Goal: Information Seeking & Learning: Learn about a topic

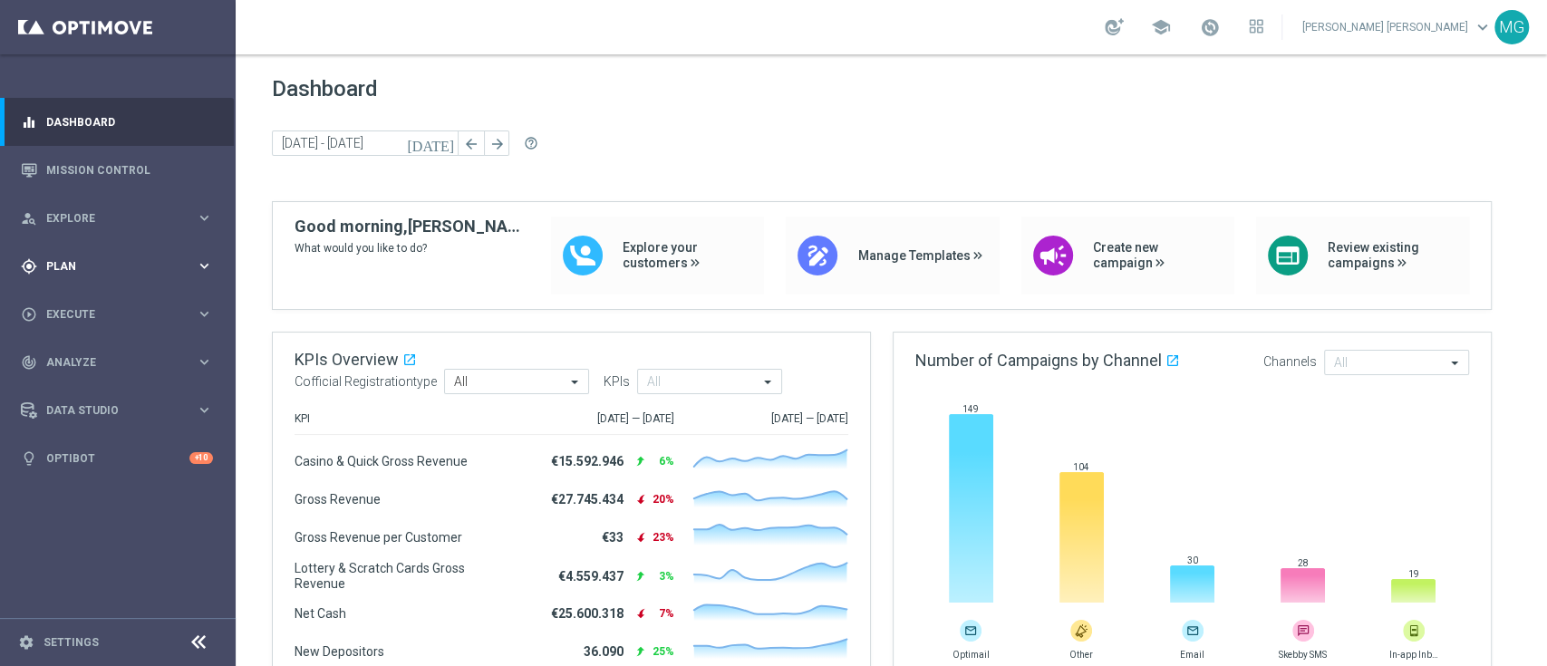
click at [59, 264] on span "Plan" at bounding box center [121, 266] width 150 height 11
click at [81, 306] on link "Target Groups" at bounding box center [117, 303] width 141 height 15
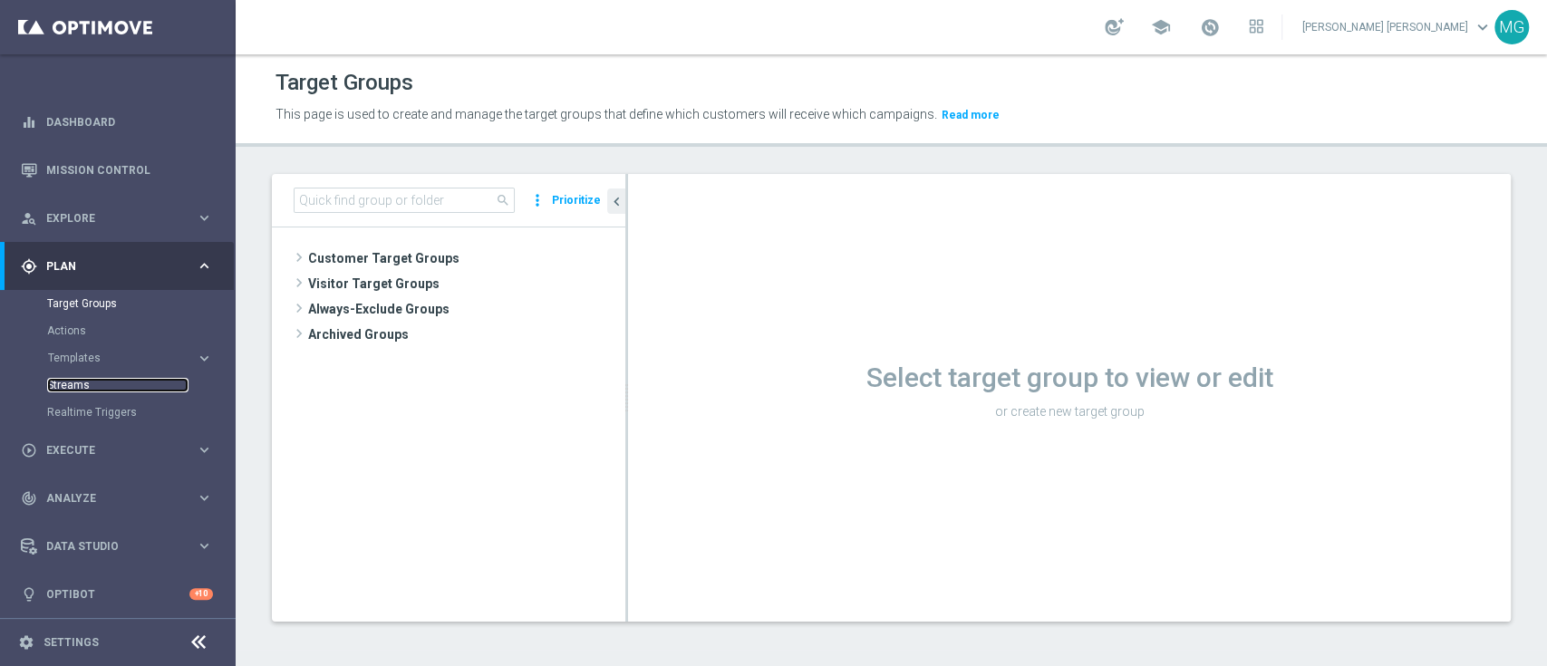
click at [73, 384] on link "Streams" at bounding box center [117, 385] width 141 height 15
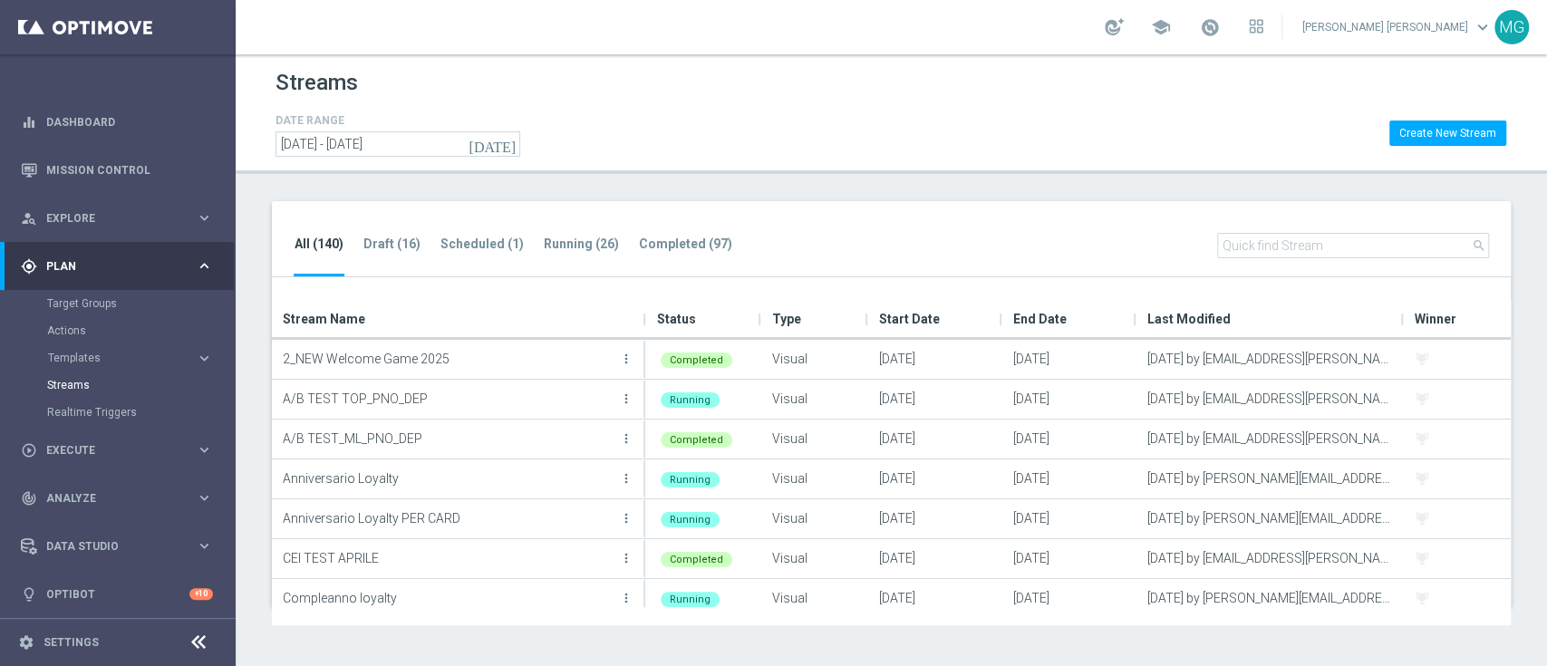
click at [1253, 238] on input "text" at bounding box center [1353, 245] width 272 height 25
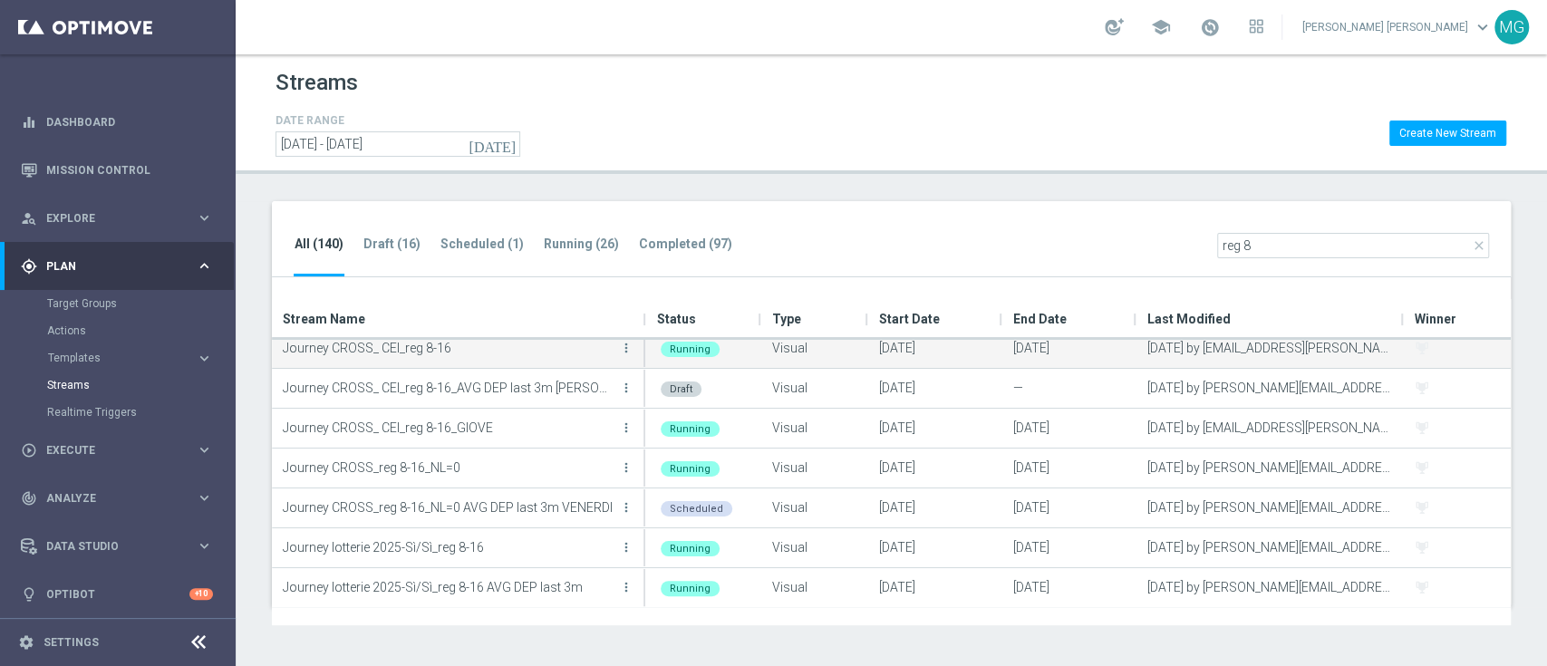
scroll to position [210, 0]
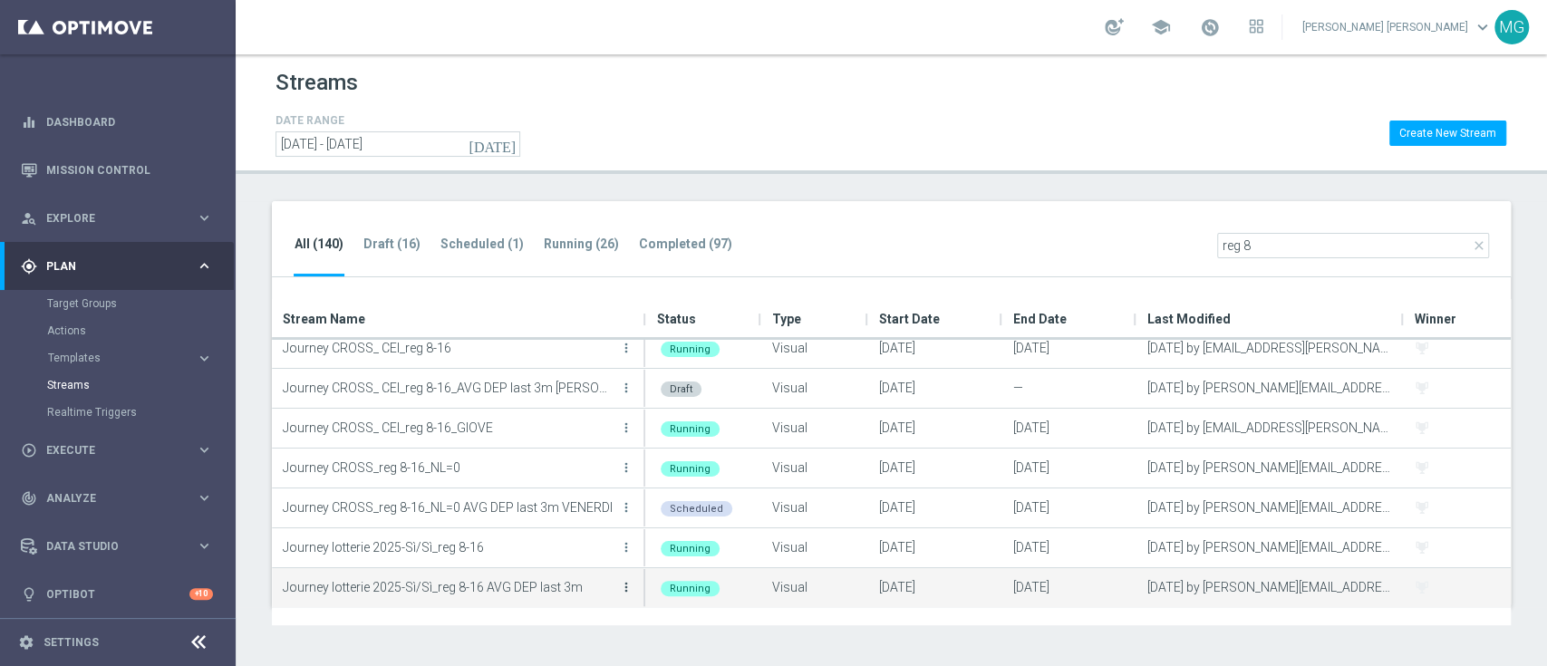
type input "reg 8"
click at [624, 588] on icon "more_vert" at bounding box center [626, 587] width 15 height 15
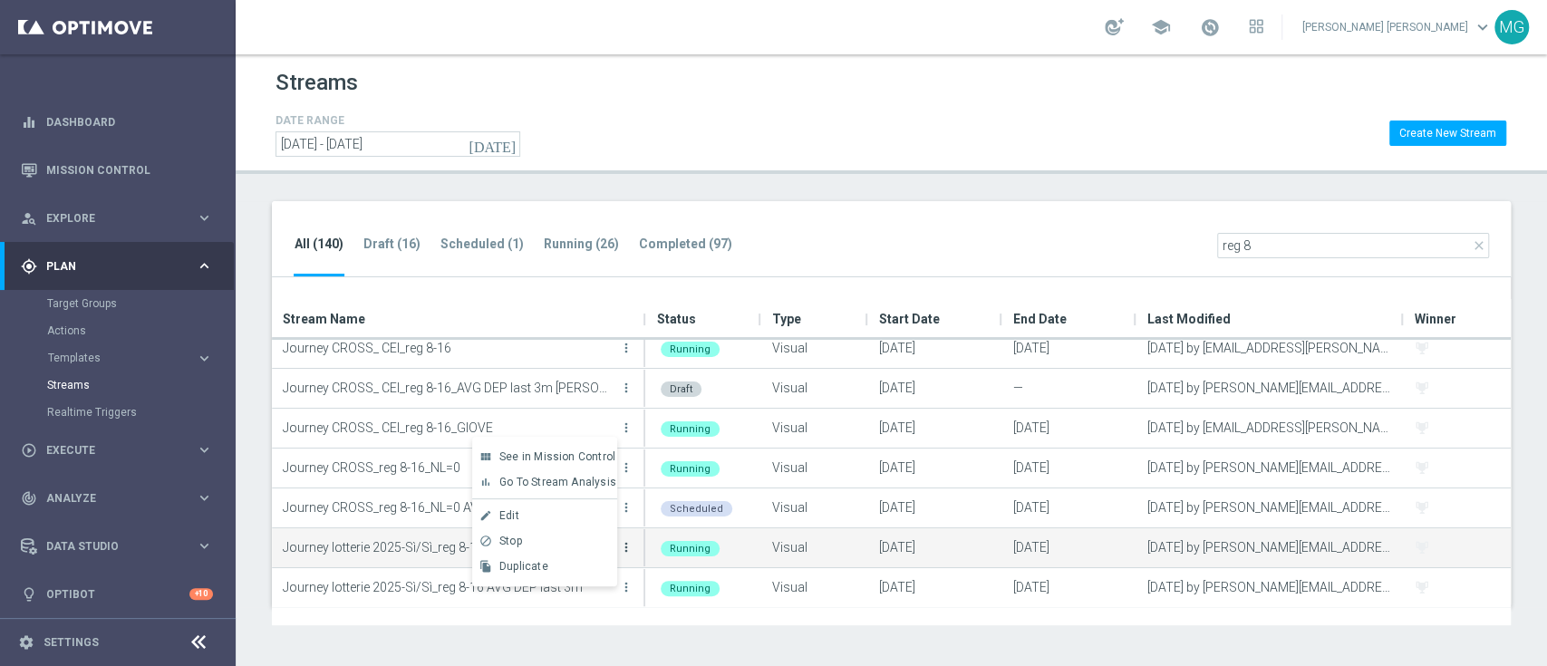
click at [630, 547] on icon "more_vert" at bounding box center [626, 547] width 15 height 15
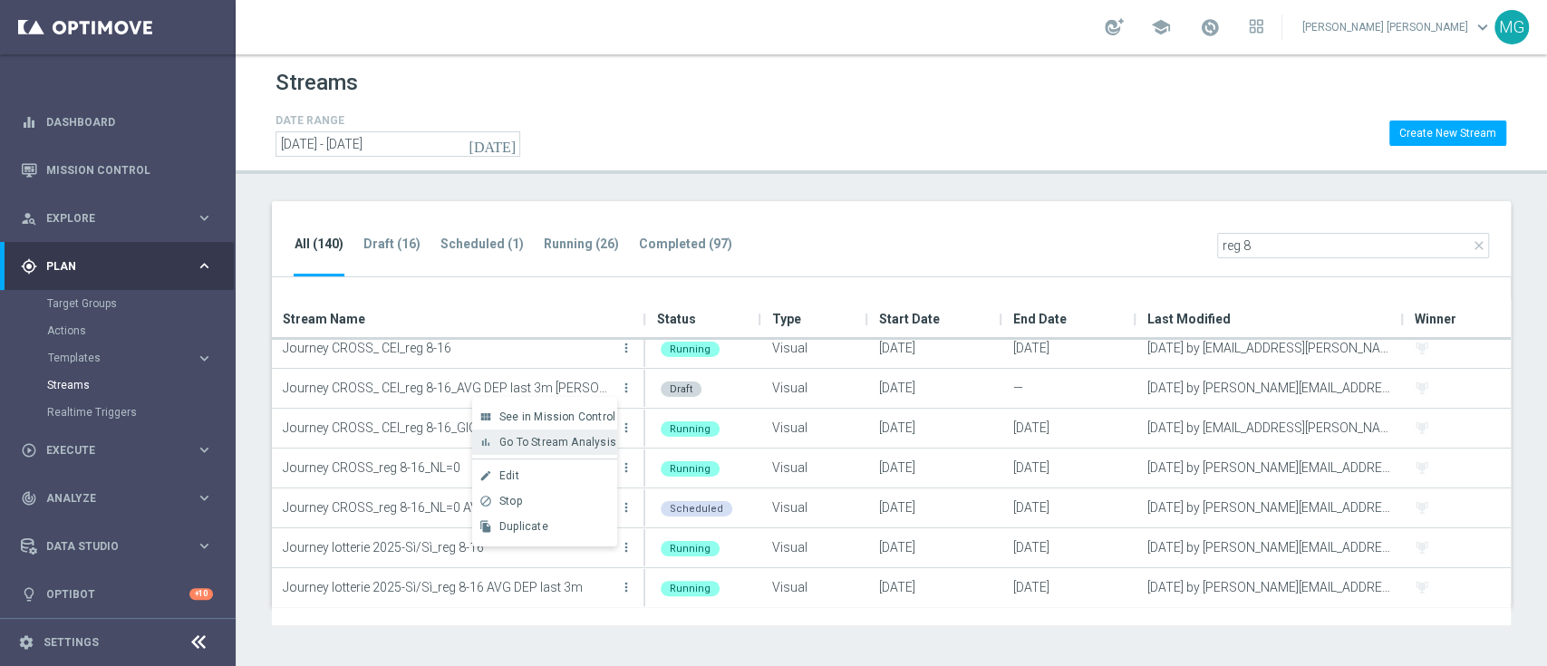
click at [562, 438] on span "Go To Stream Analysis" at bounding box center [557, 442] width 117 height 13
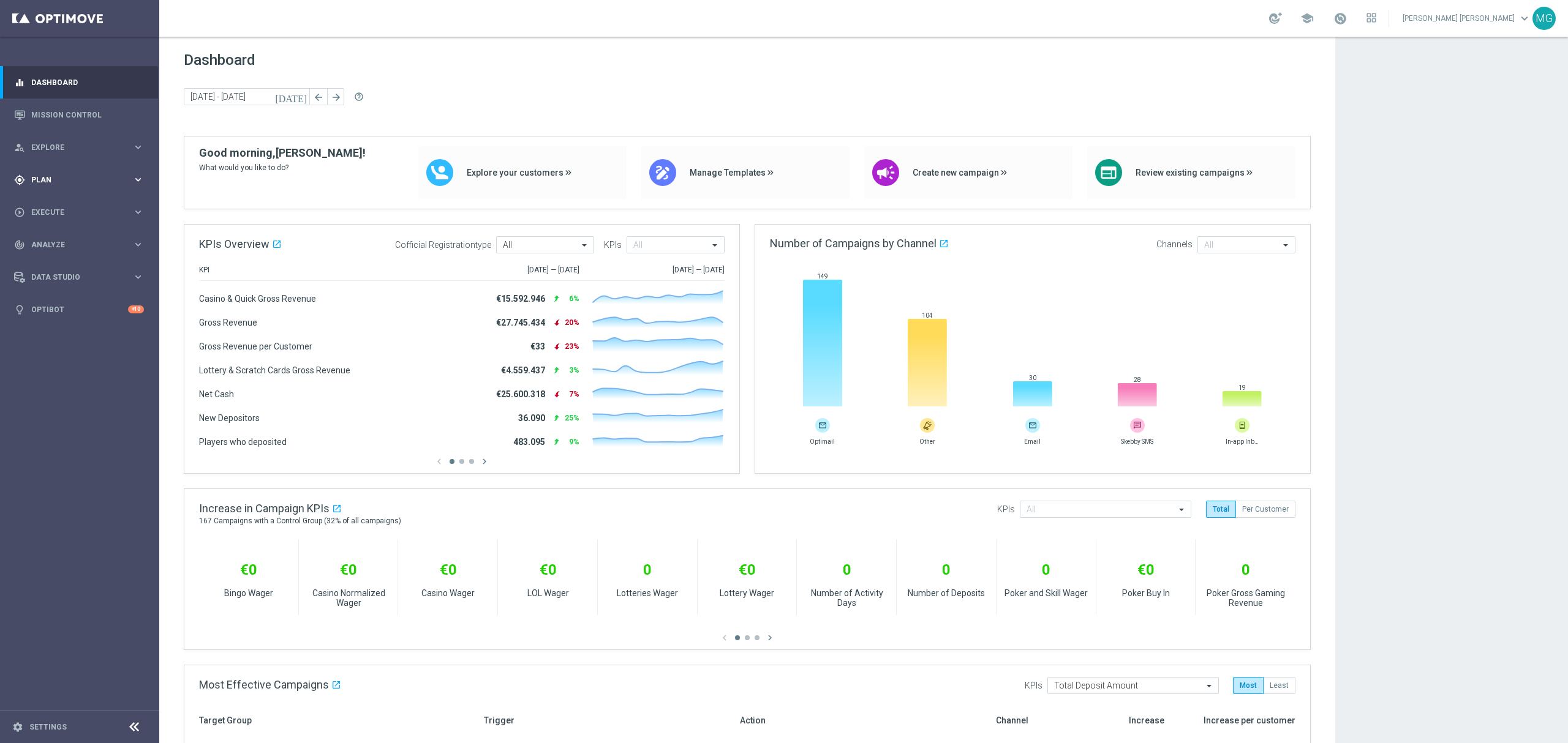
click at [59, 184] on div "gps_fixed Plan" at bounding box center [73, 180] width 118 height 11
click at [62, 208] on link "Target Groups" at bounding box center [79, 205] width 95 height 10
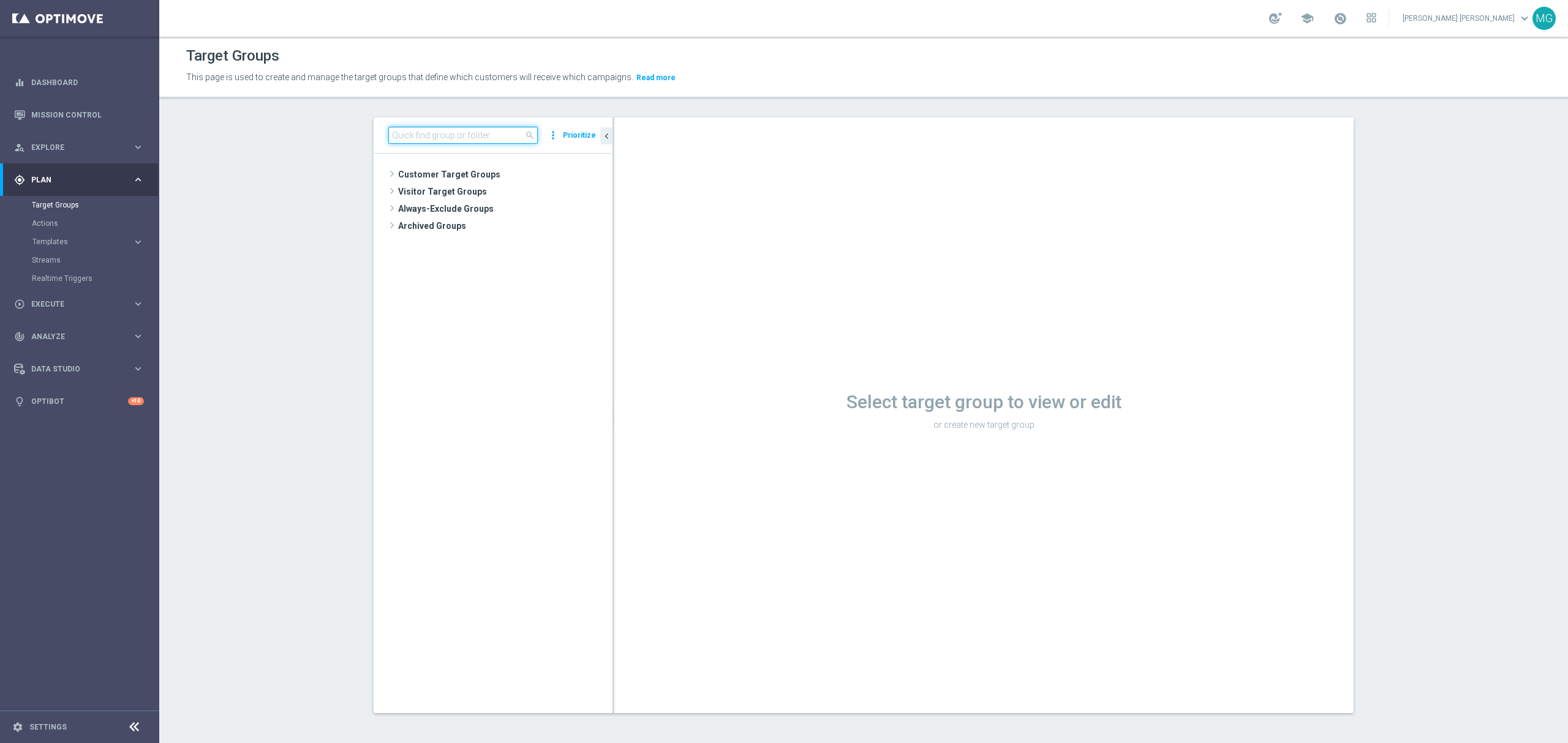
click at [434, 128] on input at bounding box center [463, 135] width 149 height 17
drag, startPoint x: 606, startPoint y: 189, endPoint x: 697, endPoint y: 194, distance: 91.1
click at [687, 194] on div at bounding box center [686, 415] width 2 height 596
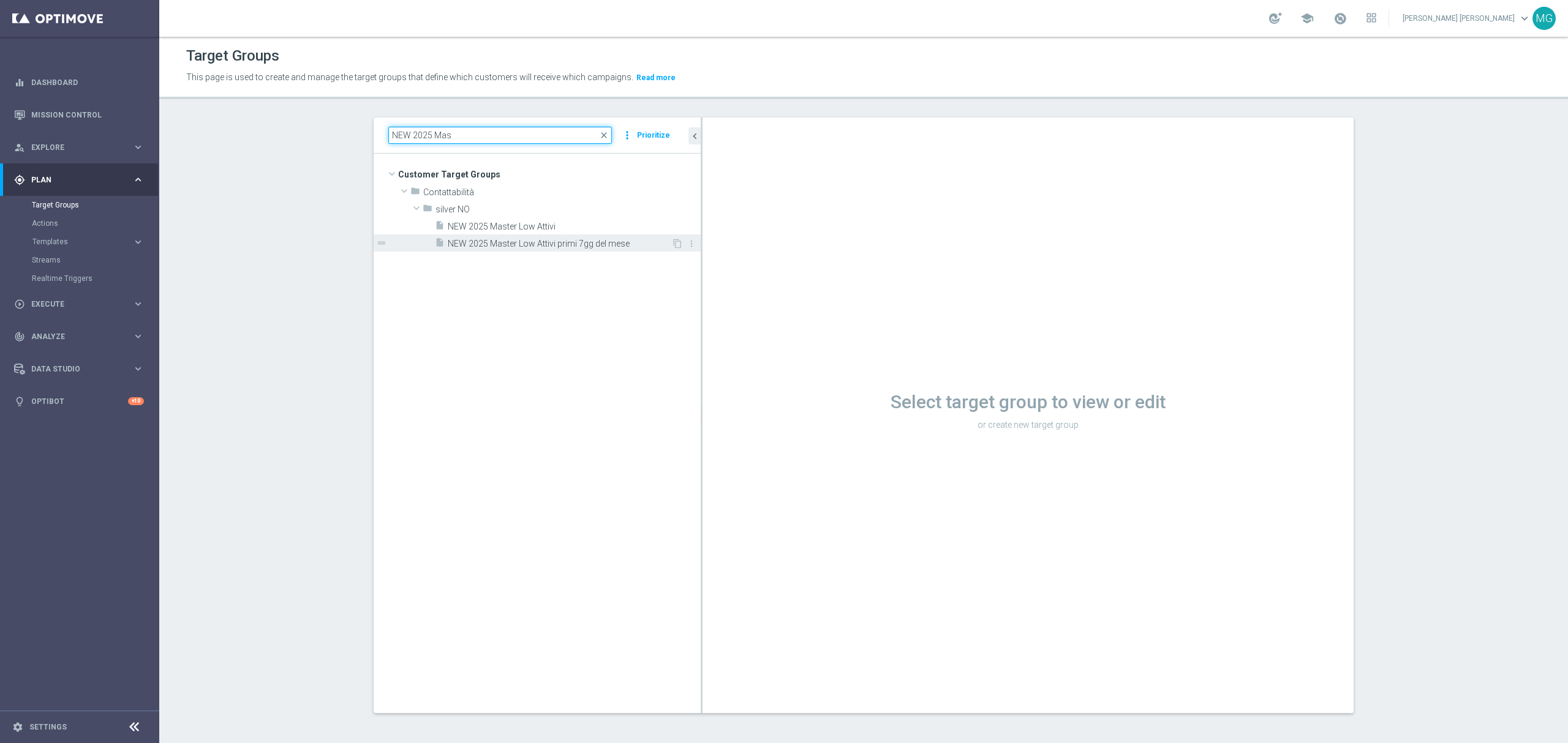
type input "NEW 2025 Mas"
click at [591, 244] on span "NEW 2025 Master Low Attivi primi 7gg del mese" at bounding box center [560, 244] width 224 height 10
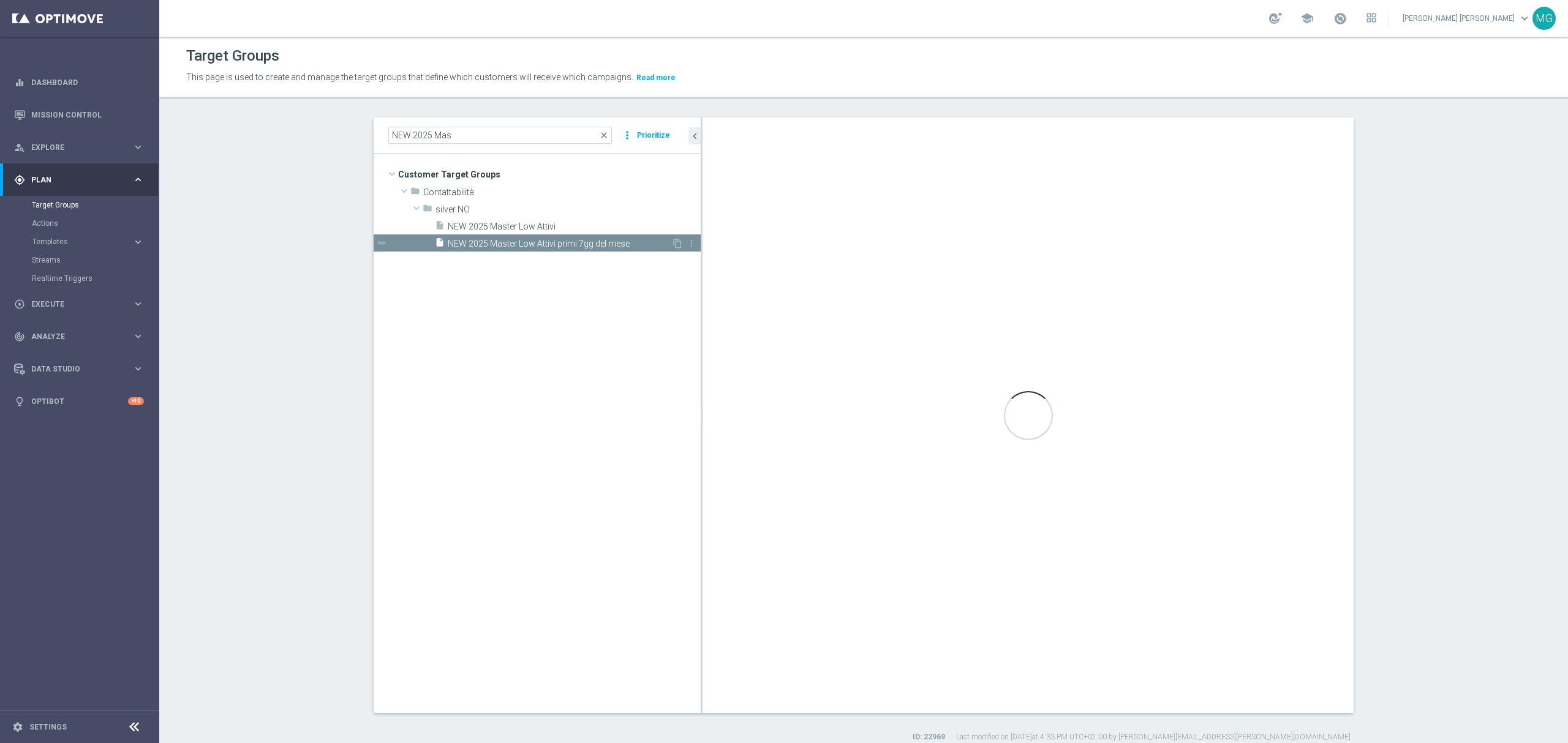
click at [591, 244] on span "NEW 2025 Master Low Attivi primi 7gg del mese" at bounding box center [560, 244] width 224 height 10
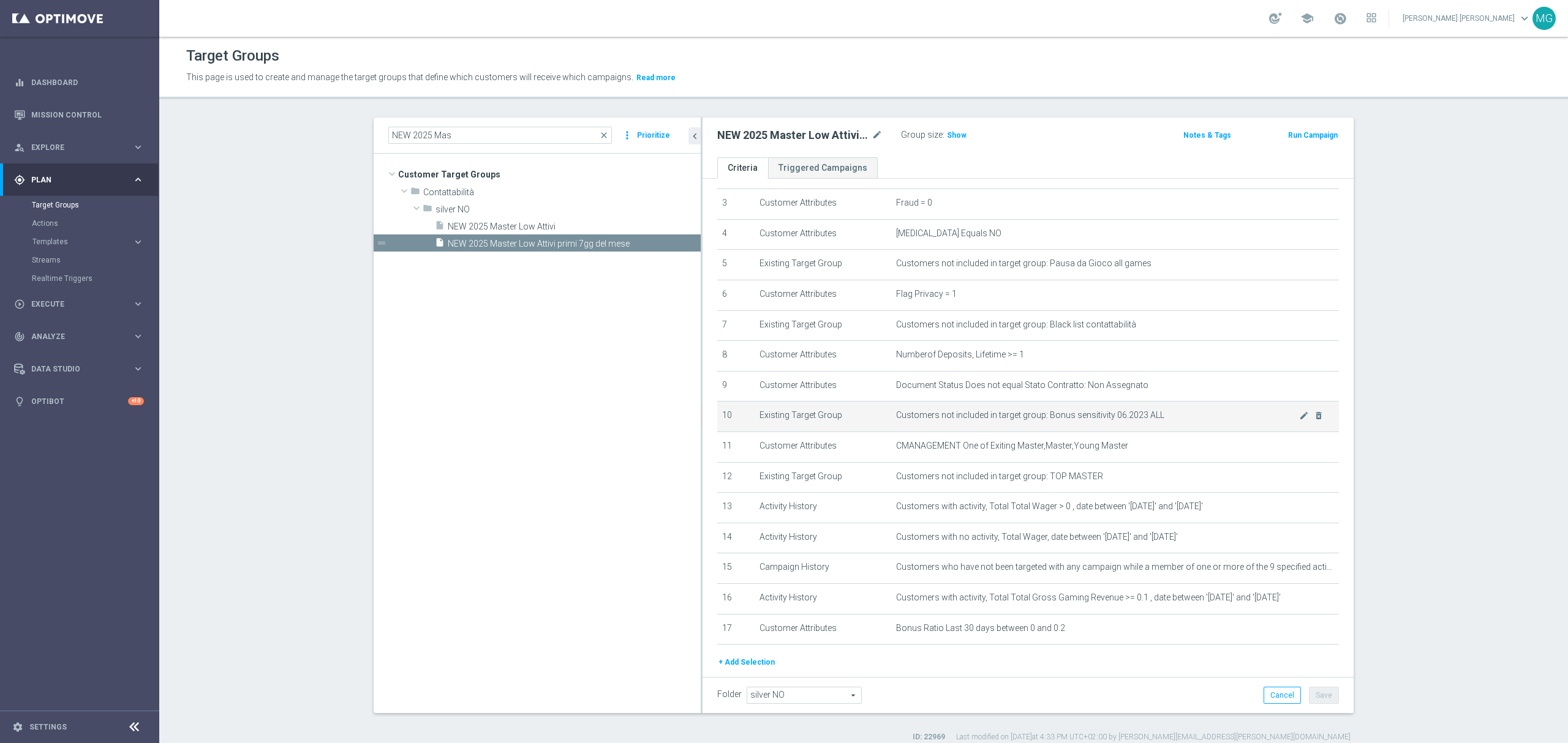
scroll to position [95, 0]
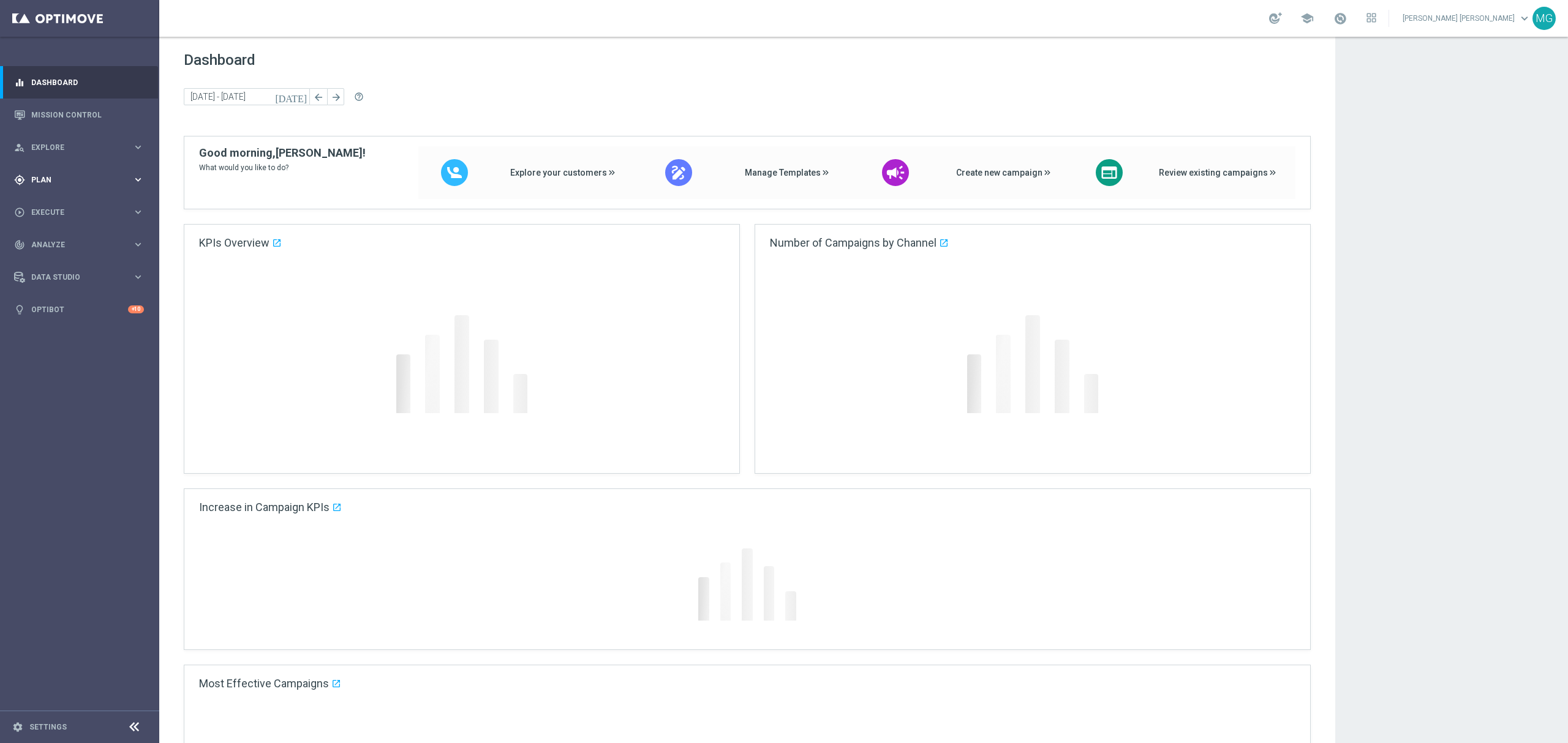
click at [79, 182] on span "Plan" at bounding box center [82, 180] width 101 height 7
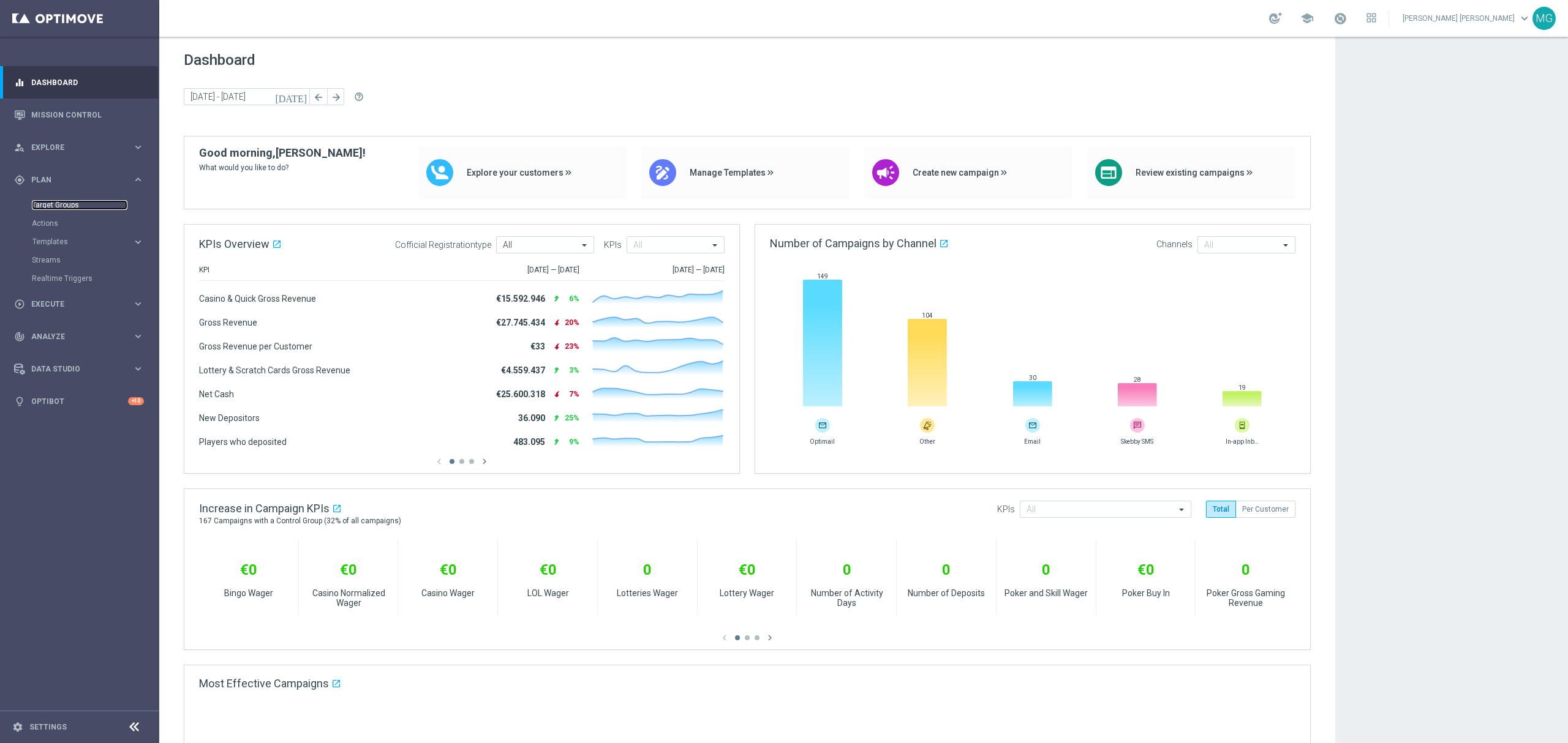
click at [71, 203] on link "Target Groups" at bounding box center [79, 205] width 95 height 10
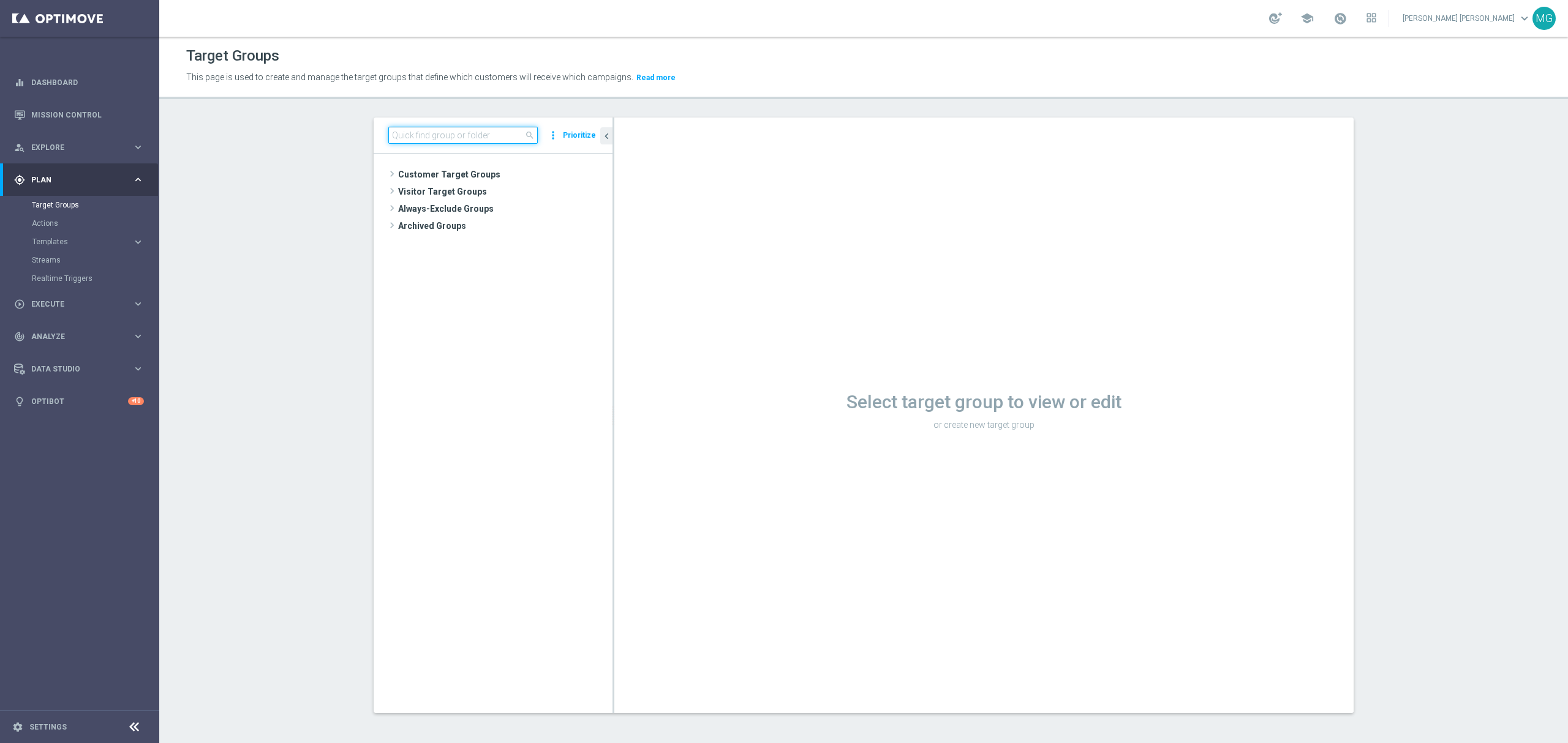
click at [407, 143] on input at bounding box center [463, 135] width 149 height 17
click at [440, 133] on input "NEW 2025 Sil" at bounding box center [463, 135] width 149 height 17
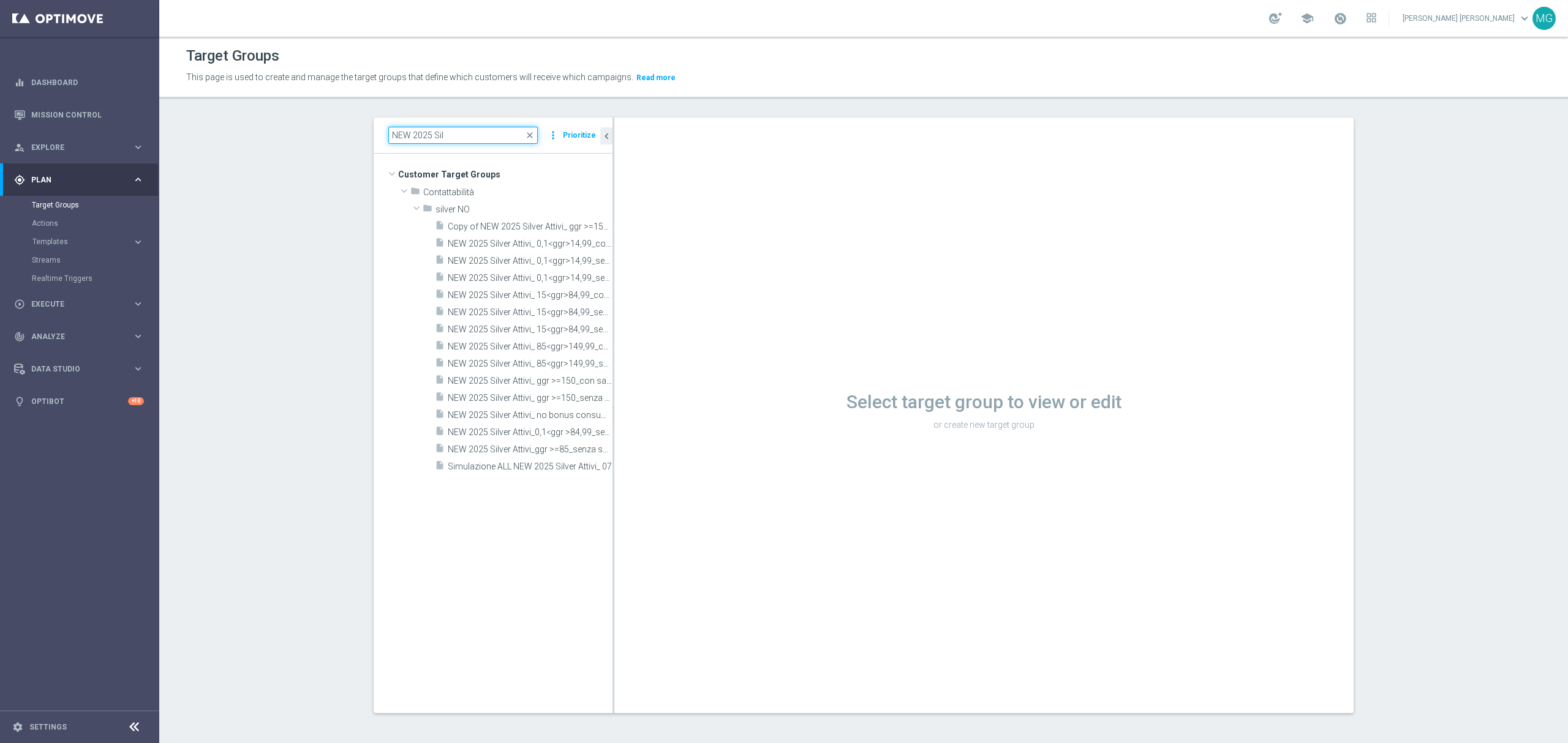
type input "NEW 2025 Sil"
click at [614, 302] on div "Select target group to view or edit or create new target group" at bounding box center [984, 415] width 739 height 596
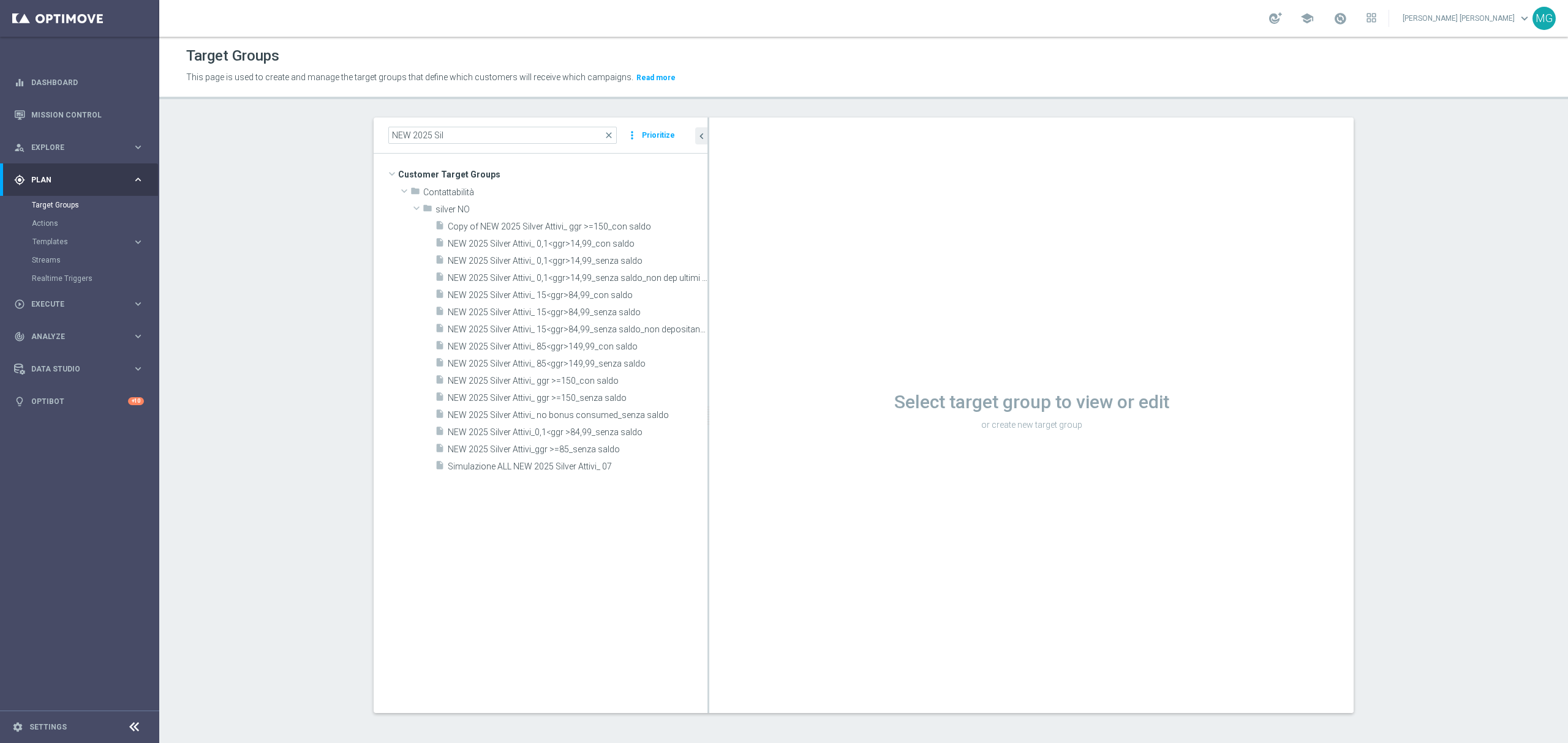
drag, startPoint x: 606, startPoint y: 196, endPoint x: 760, endPoint y: 175, distance: 155.4
click at [760, 175] on as-split "NEW 2025 Sil close more_vert Prioritize Customer Target Groups library_add crea…" at bounding box center [864, 415] width 980 height 596
click at [602, 383] on span "NEW 2025 Silver Attivi_ ggr >=150_con saldo" at bounding box center [563, 381] width 230 height 10
click at [807, 455] on div "Loading..." at bounding box center [1032, 415] width 645 height 596
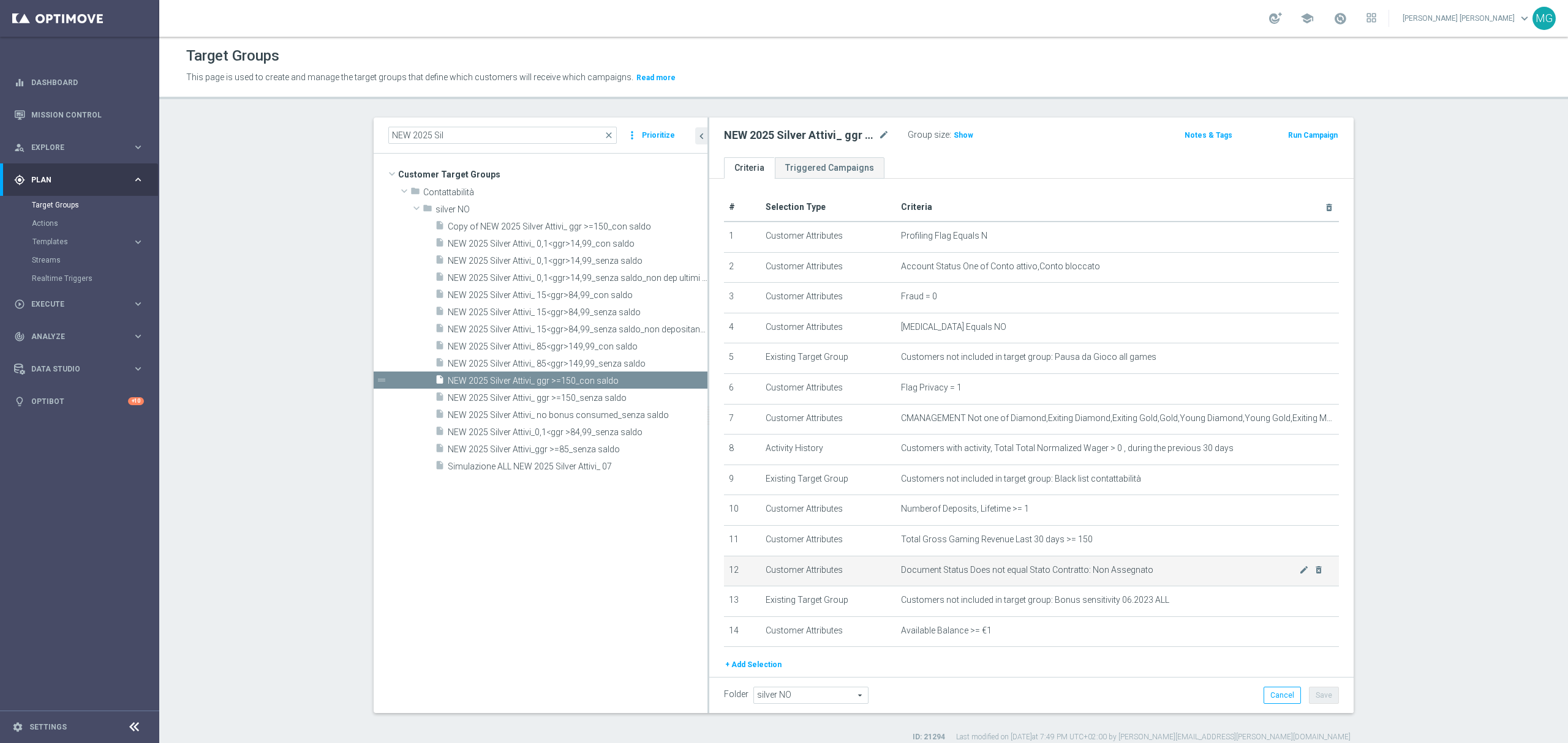
scroll to position [50, 0]
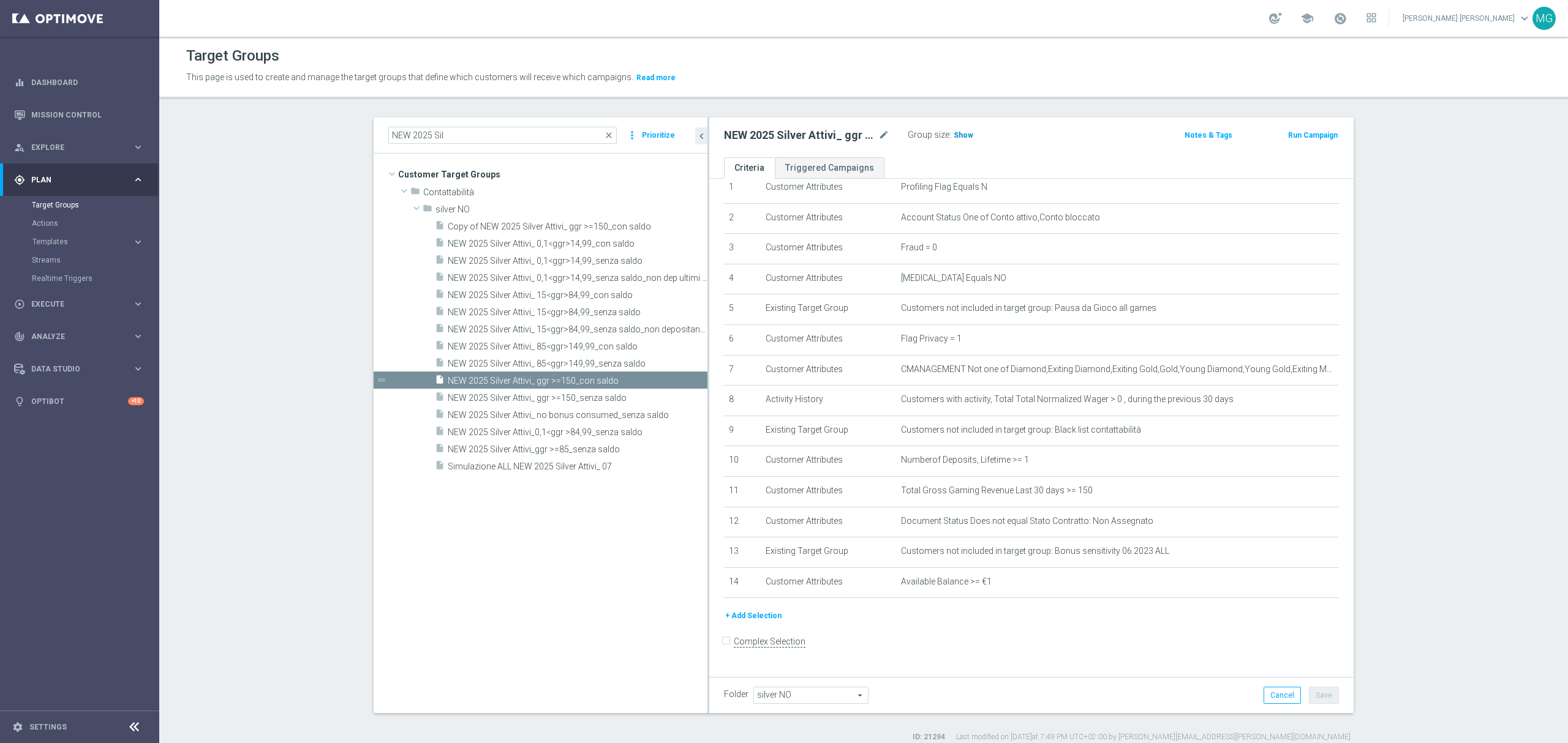
click at [962, 140] on span "Show" at bounding box center [963, 135] width 20 height 9
click at [966, 137] on span "2,408" at bounding box center [965, 136] width 22 height 11
click at [28, 693] on sidenavbar "equalizer Dashboard Mission Control" at bounding box center [80, 372] width 160 height 743
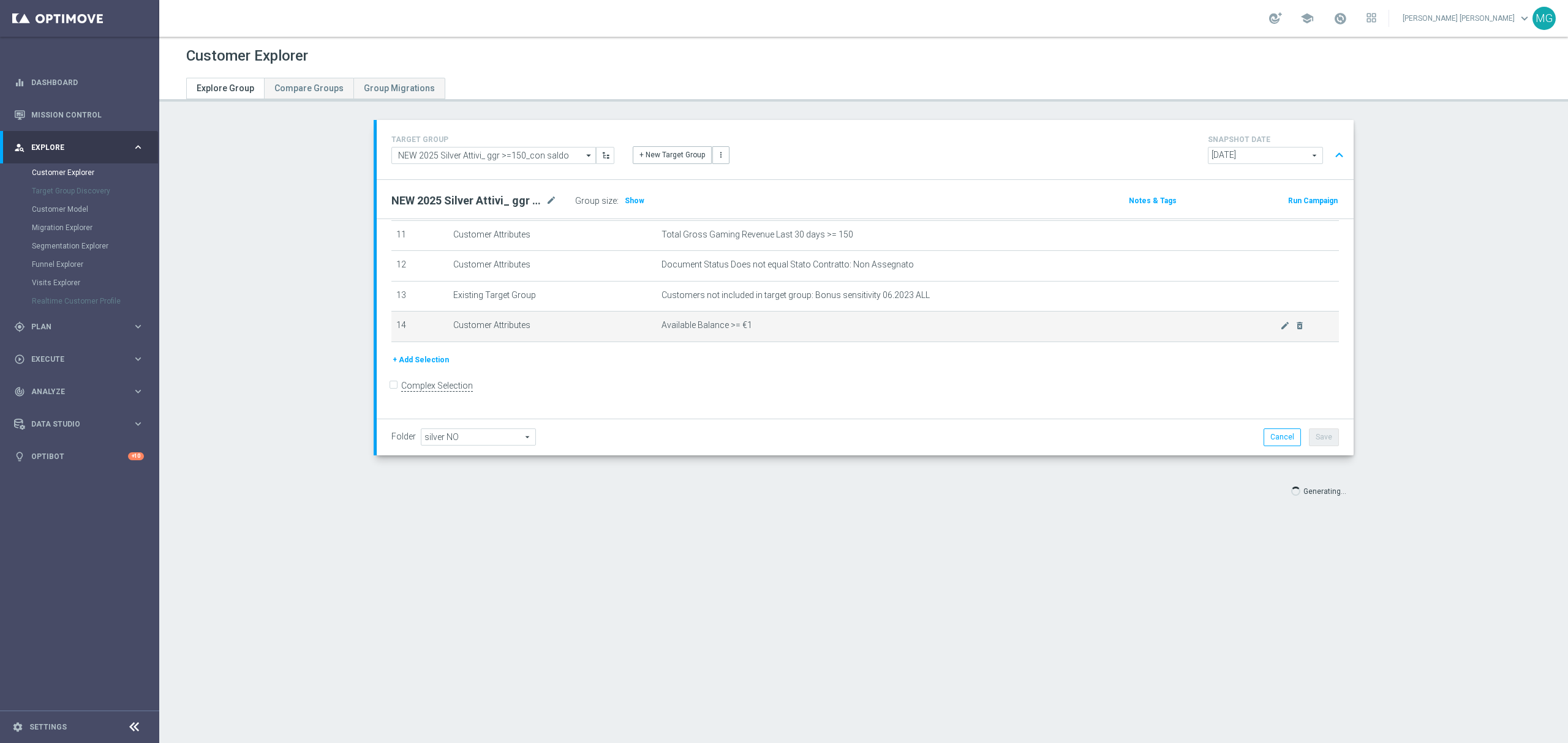
scroll to position [348, 0]
click at [630, 197] on span "Show" at bounding box center [635, 201] width 20 height 9
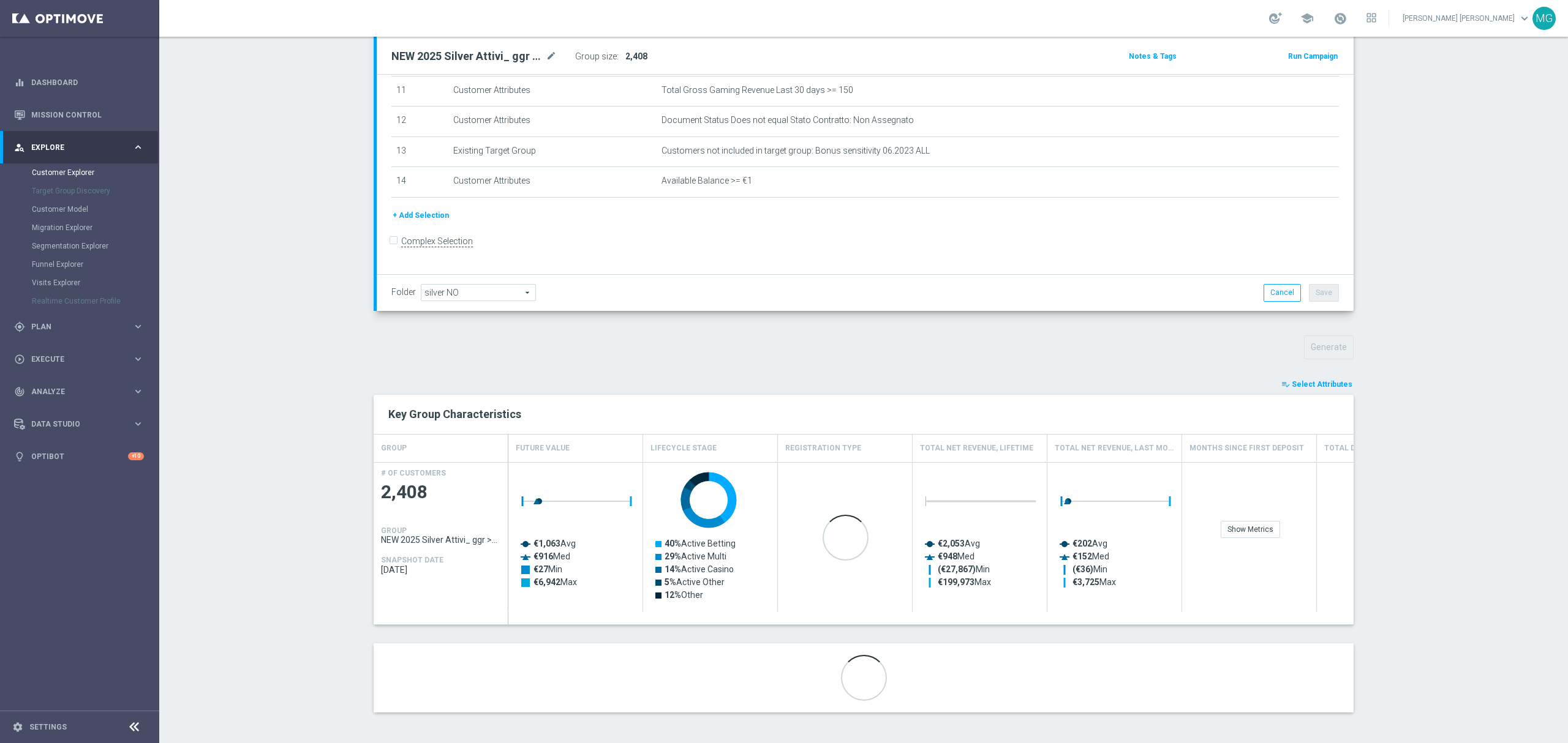
scroll to position [145, 0]
click at [1315, 380] on span "Select Attributes" at bounding box center [1323, 384] width 61 height 9
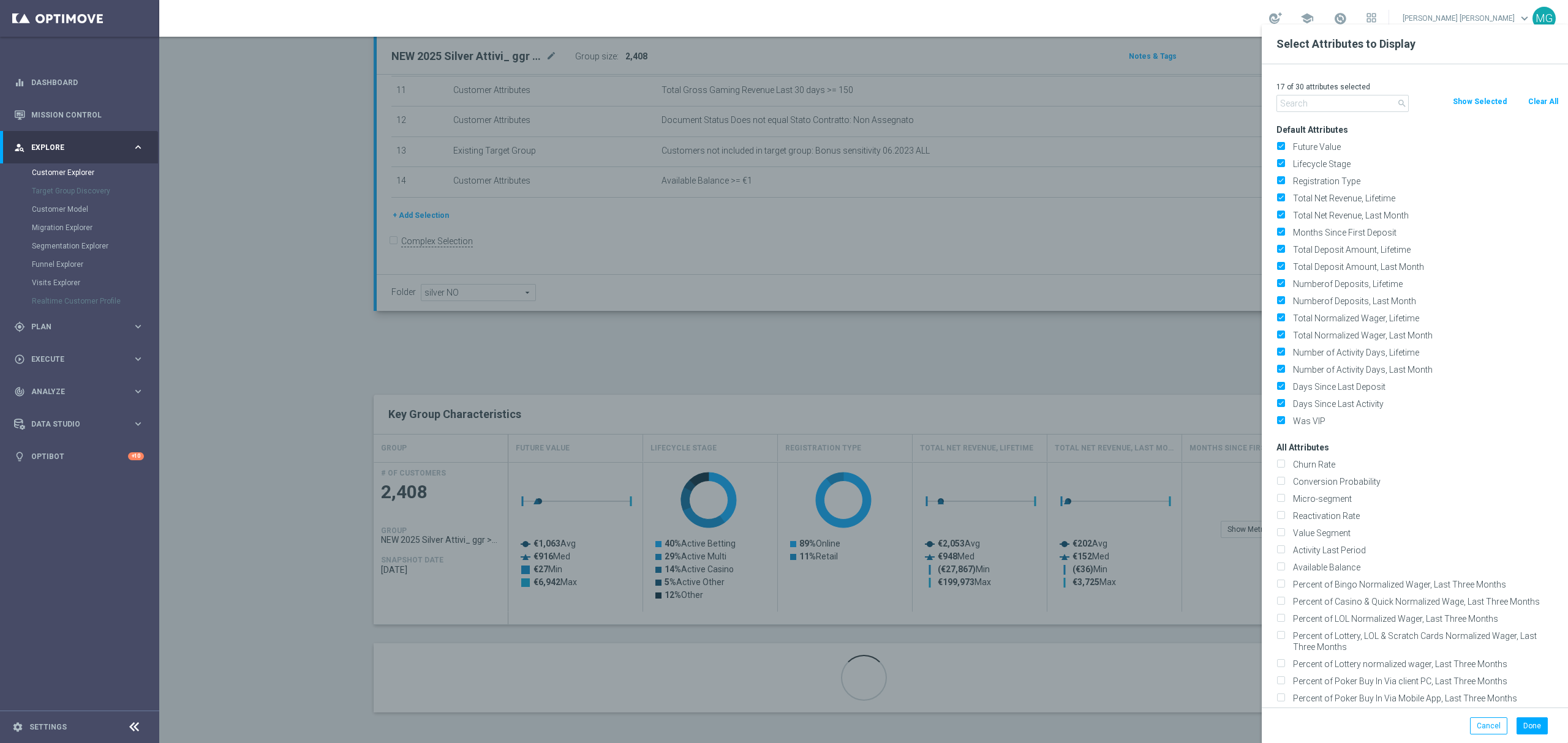
click at [1536, 101] on button "Clear All" at bounding box center [1544, 101] width 32 height 14
checkbox input "false"
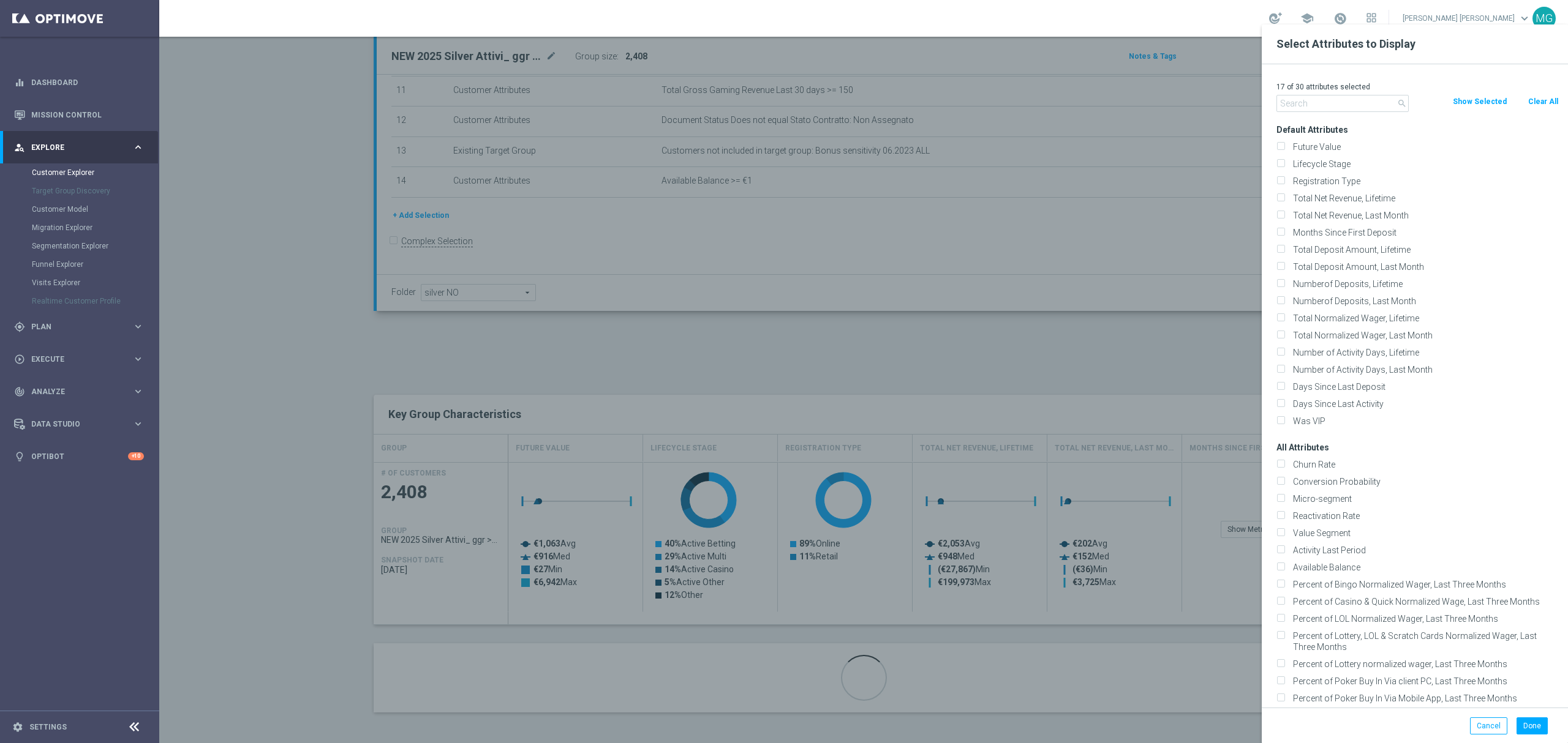
checkbox input "false"
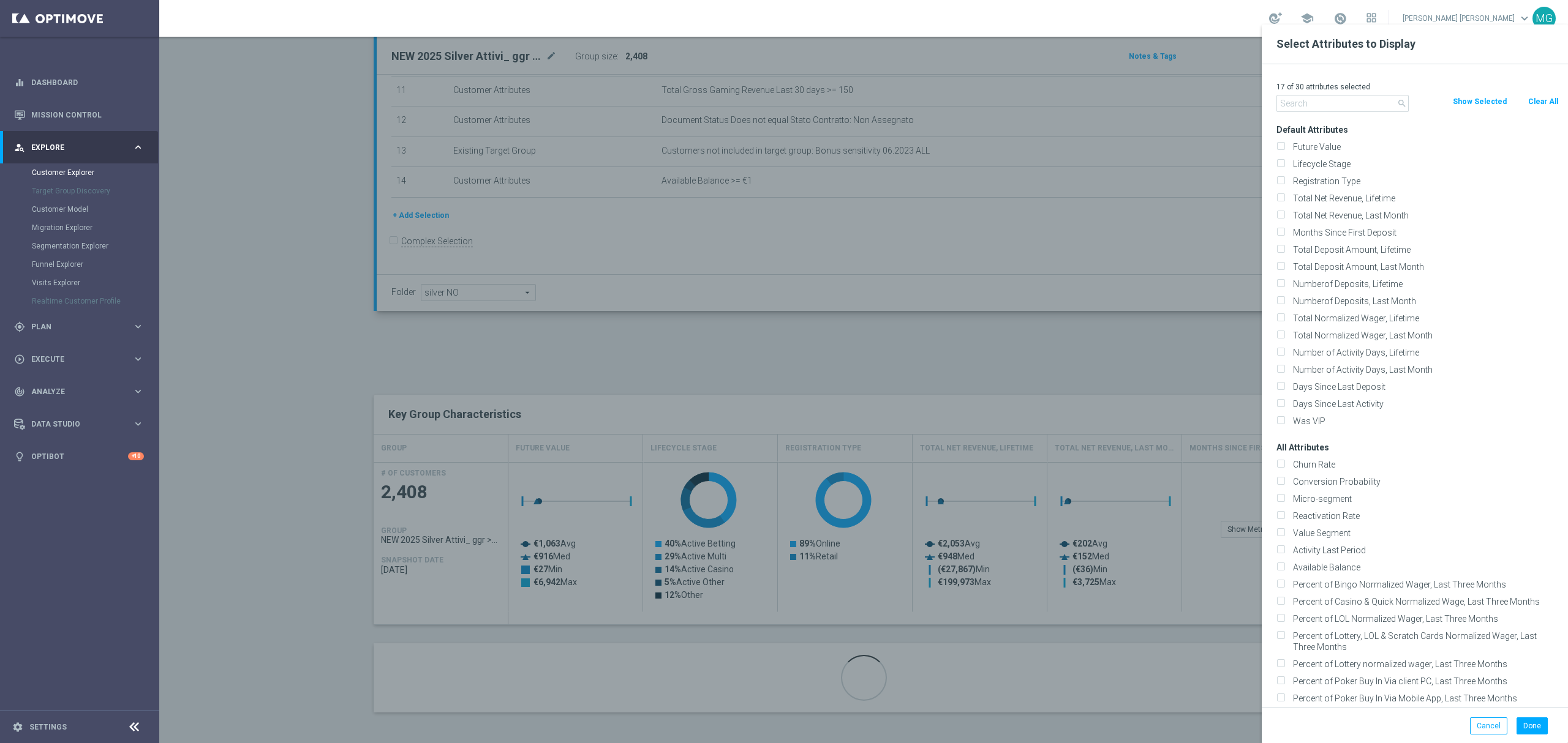
checkbox input "false"
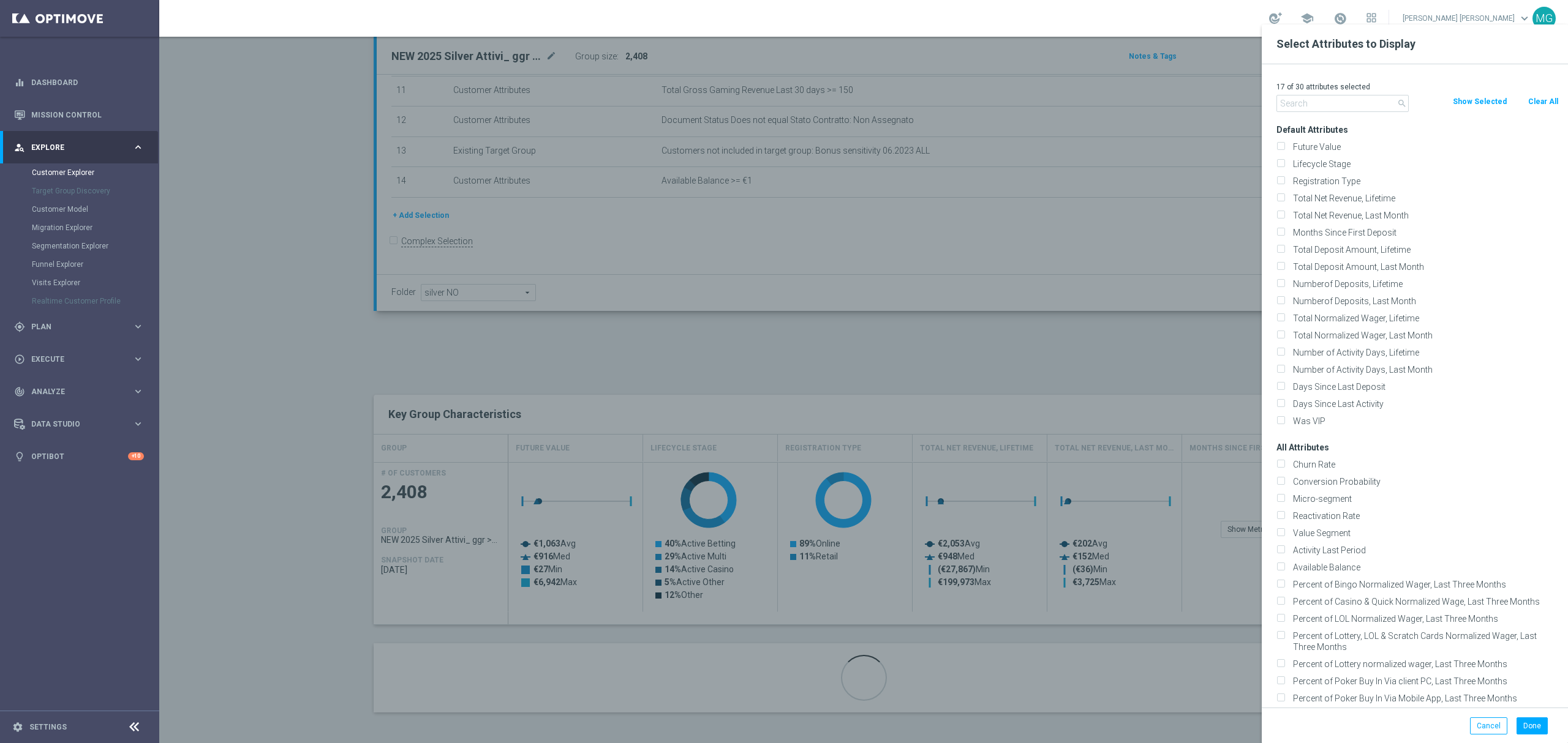
checkbox input "false"
click at [1306, 104] on input "text" at bounding box center [1343, 103] width 132 height 17
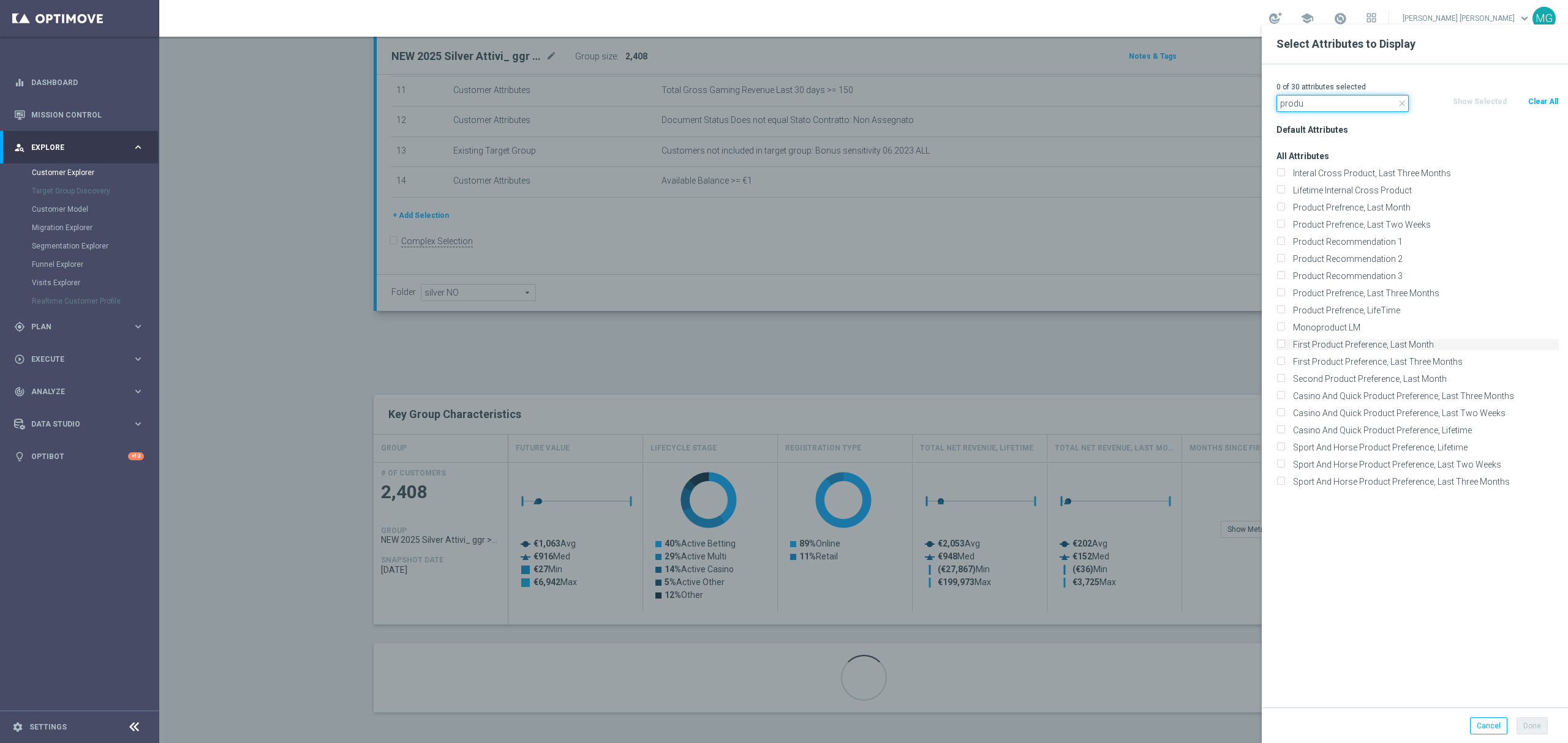
type input "produ"
click at [1358, 347] on label "First Product Preference, Last Month" at bounding box center [1424, 344] width 270 height 11
click at [1285, 347] on input "First Product Preference, Last Month" at bounding box center [1281, 347] width 8 height 8
checkbox input "true"
click at [1358, 361] on label "First Product Preference, Last Three Months" at bounding box center [1424, 362] width 270 height 11
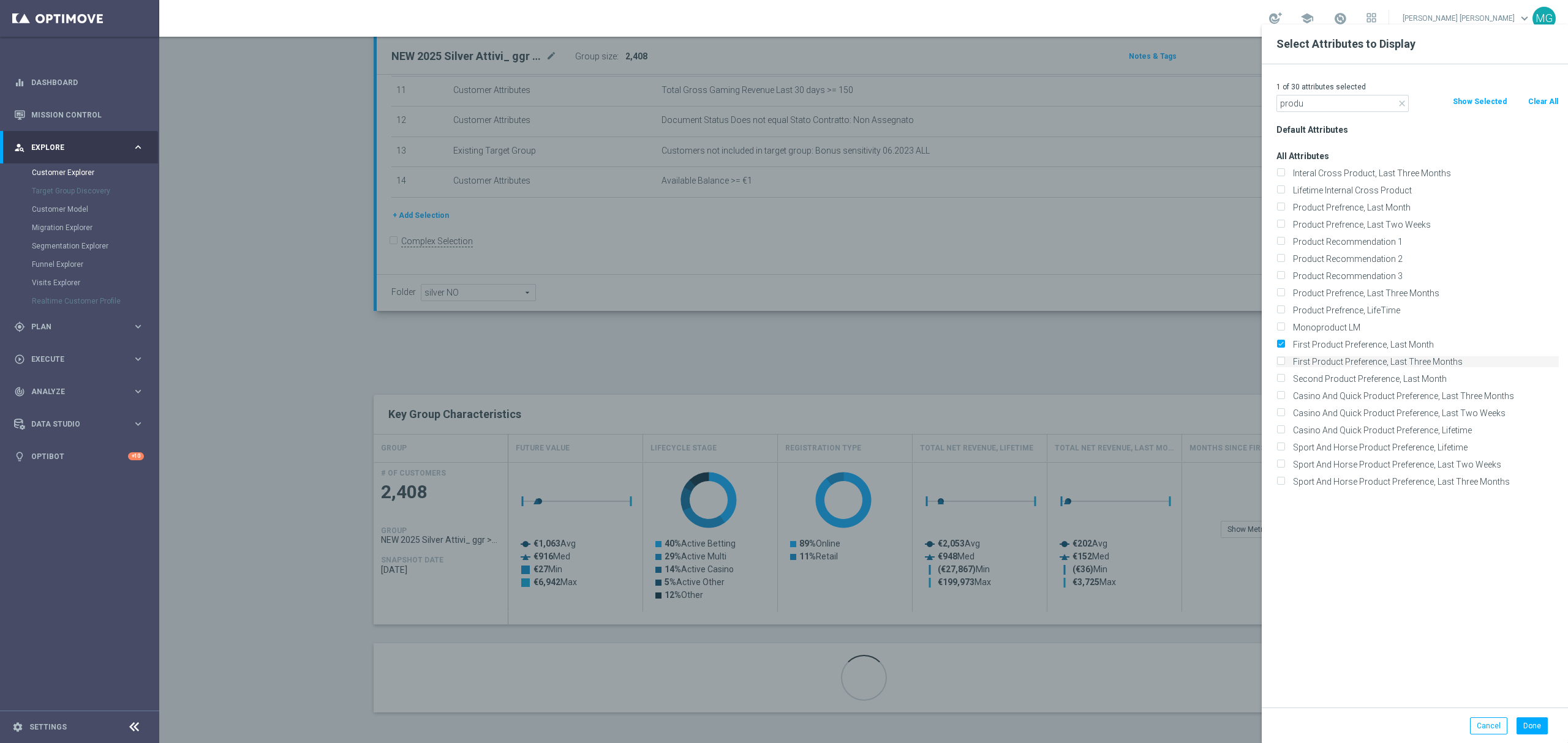
click at [1285, 361] on input "First Product Preference, Last Three Months" at bounding box center [1281, 363] width 8 height 8
checkbox input "true"
click at [1538, 729] on button "Done" at bounding box center [1532, 725] width 31 height 17
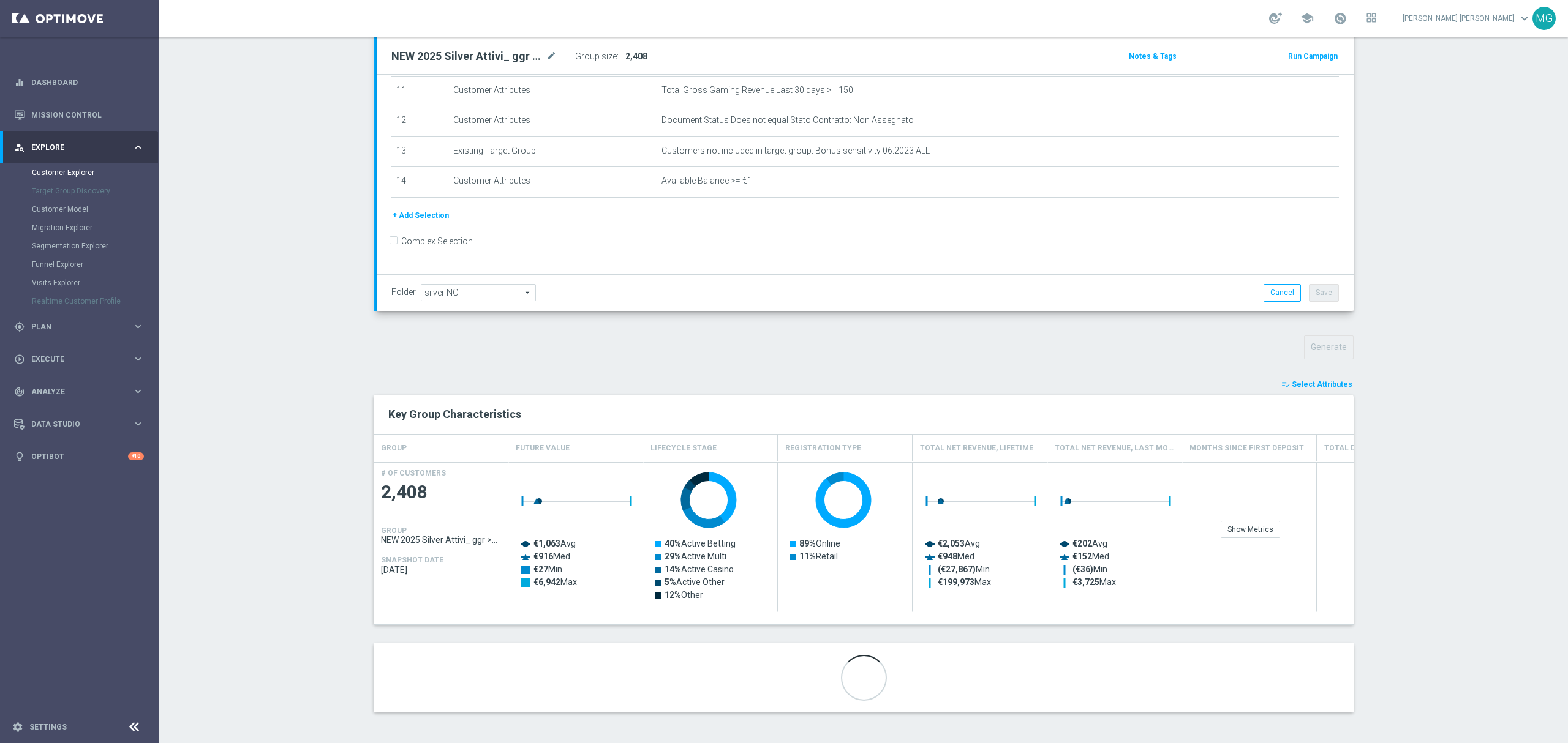
scroll to position [134, 0]
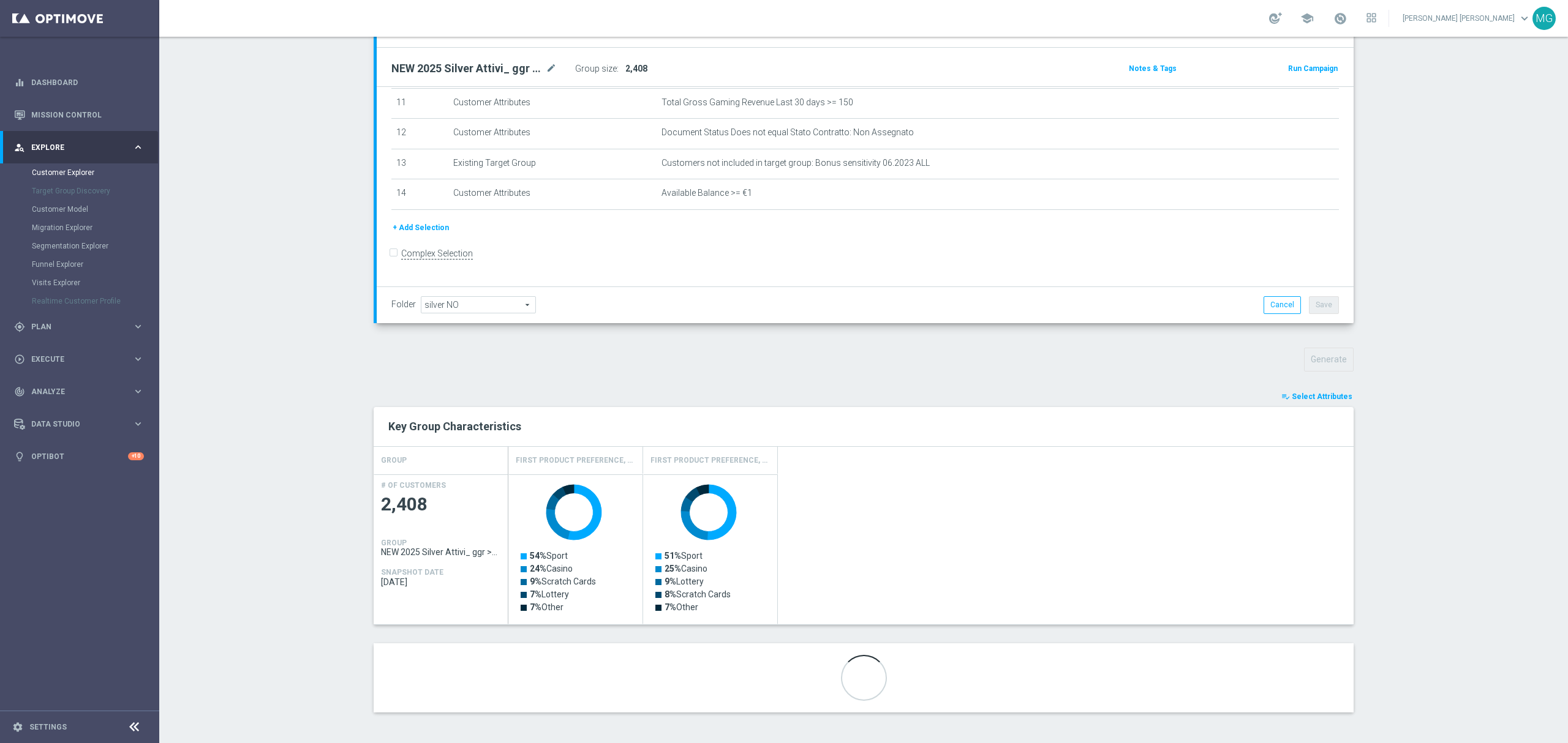
click at [1312, 390] on button "playlist_add_check Select Attributes" at bounding box center [1317, 396] width 74 height 14
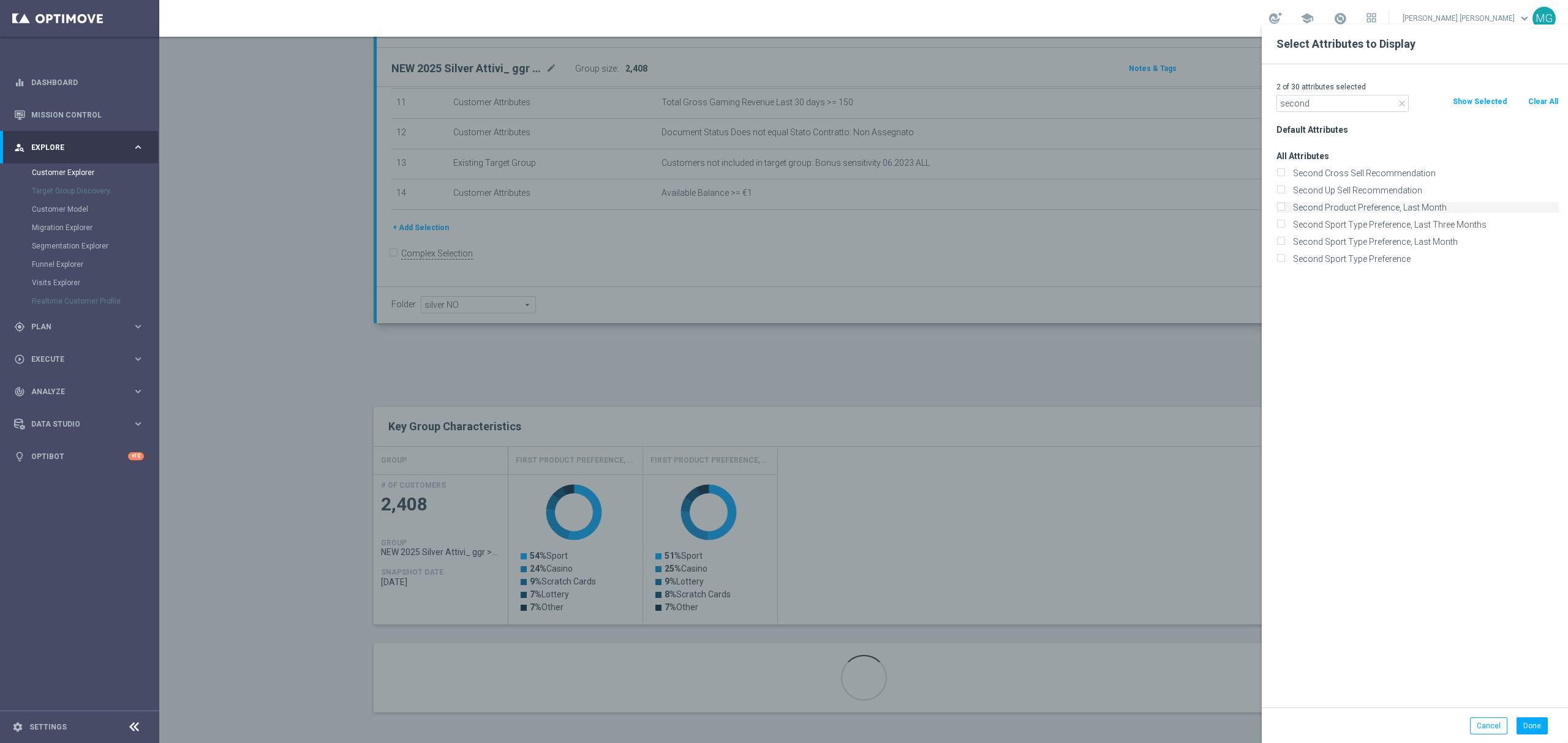
type input "second"
click at [1366, 206] on label "Second Product Preference, Last Month" at bounding box center [1424, 207] width 270 height 11
click at [1285, 206] on input "Second Product Preference, Last Month" at bounding box center [1281, 209] width 8 height 8
checkbox input "true"
click at [1530, 731] on button "Done" at bounding box center [1532, 725] width 31 height 17
